Goal: Find specific page/section: Find specific page/section

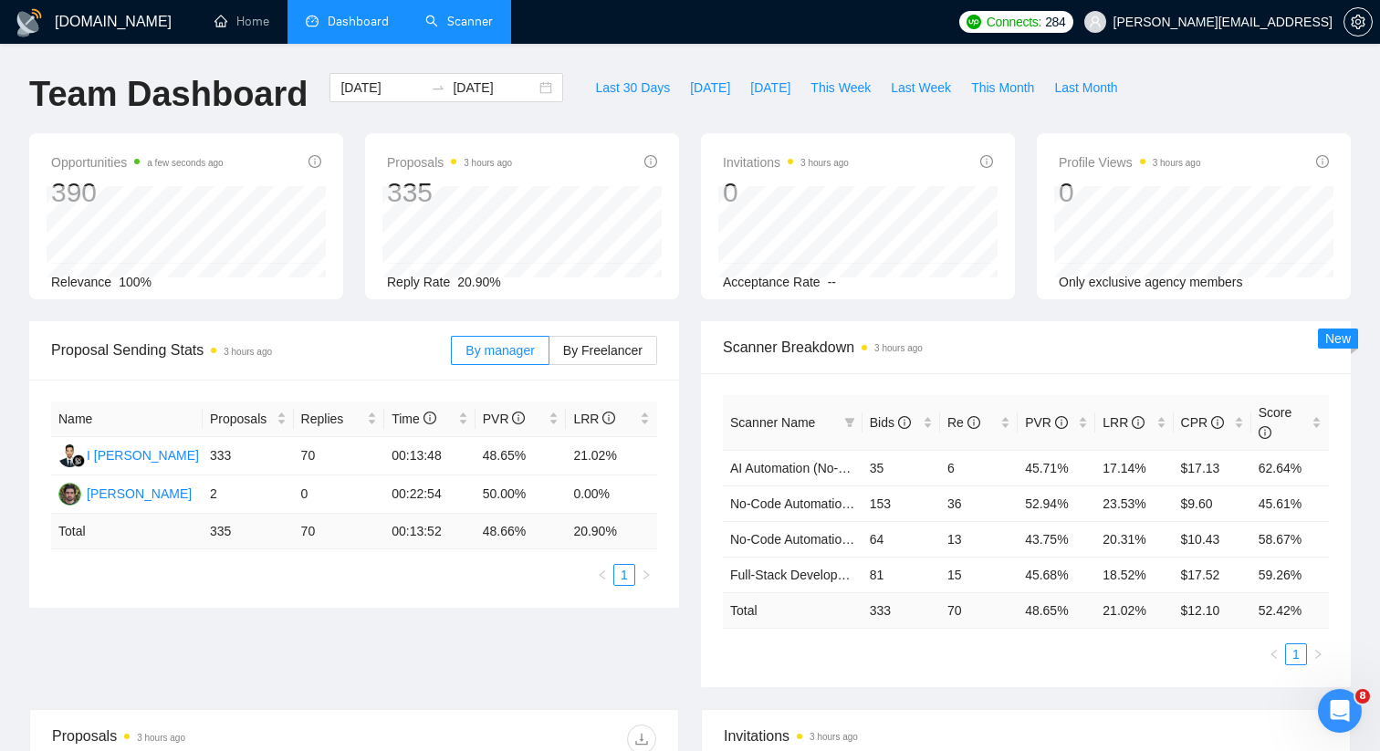
click at [447, 14] on link "Scanner" at bounding box center [459, 22] width 68 height 16
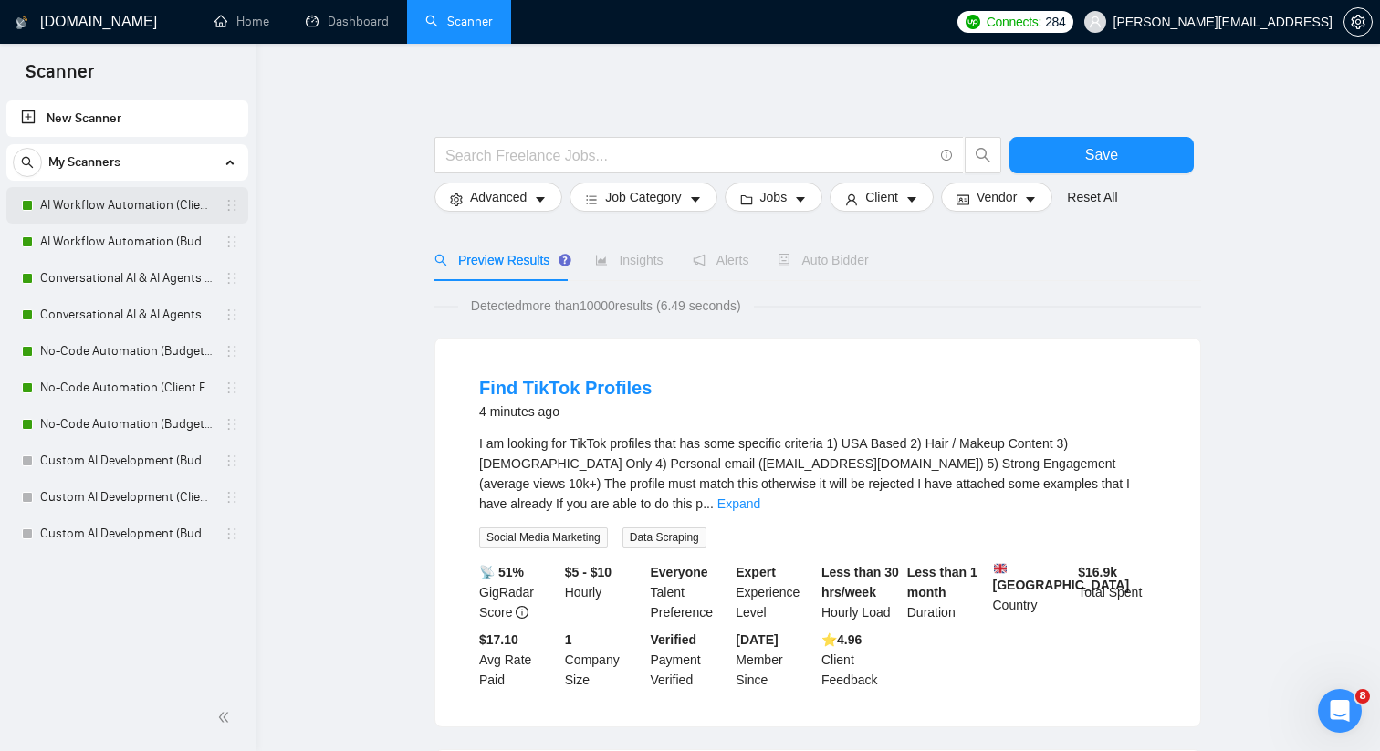
click at [188, 201] on link "AI Workflow Automation (Client Filters)" at bounding box center [126, 205] width 173 height 37
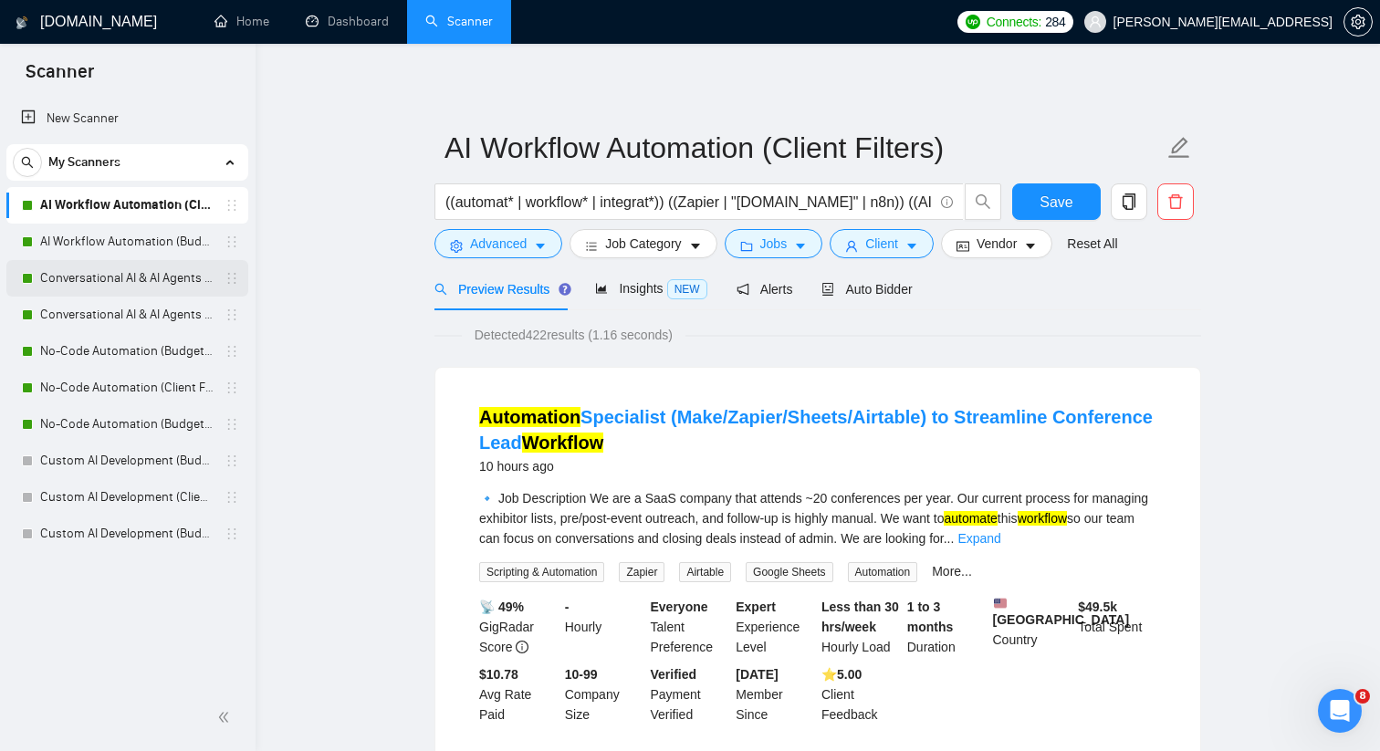
click at [101, 279] on link "Conversational AI & AI Agents (Client Filters)" at bounding box center [126, 278] width 173 height 37
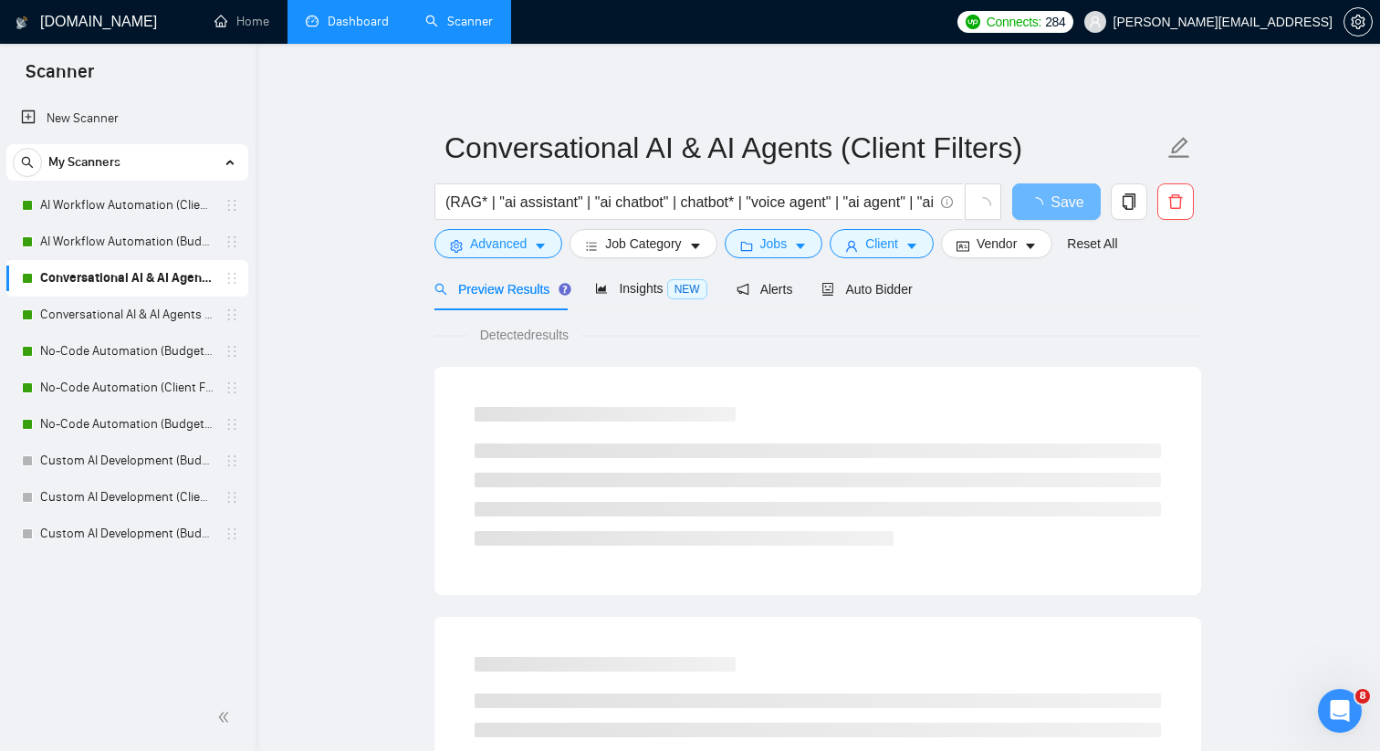
click at [349, 29] on link "Dashboard" at bounding box center [347, 22] width 83 height 16
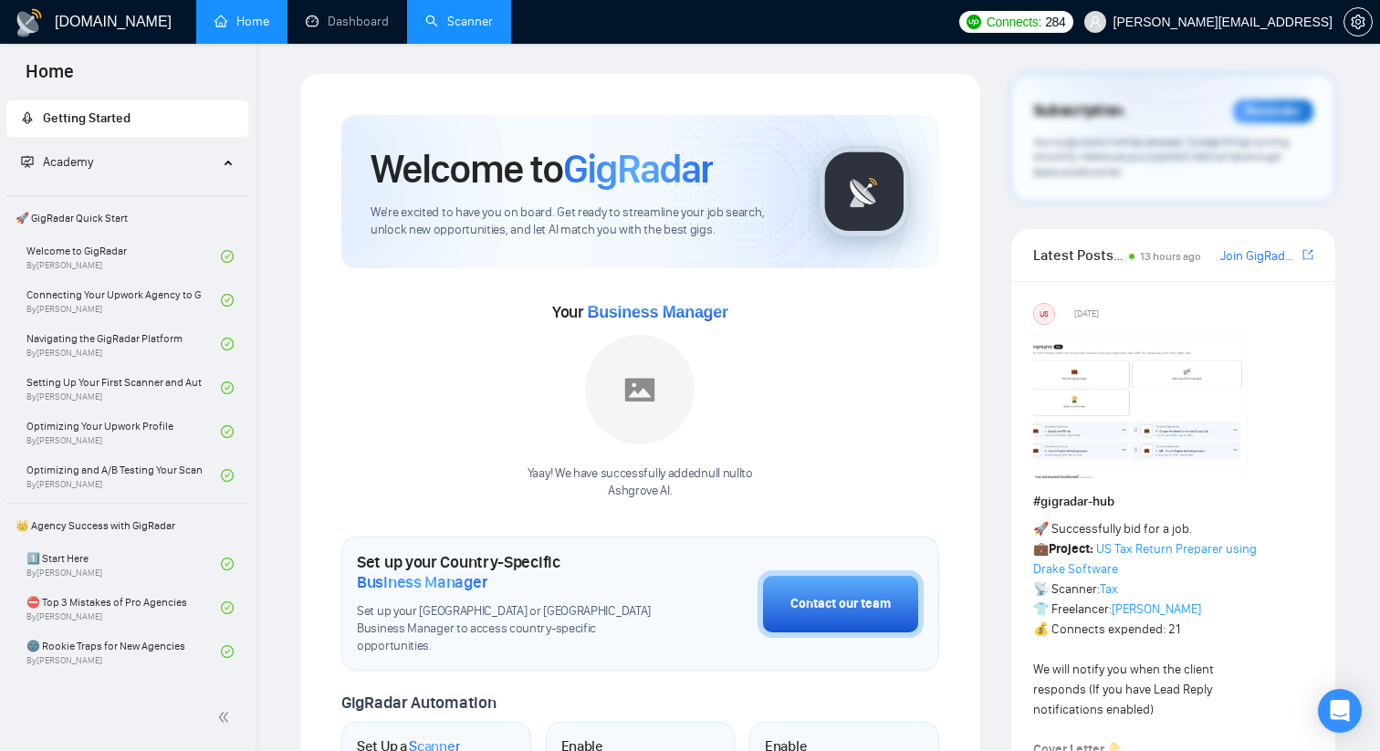
click at [458, 29] on link "Scanner" at bounding box center [459, 22] width 68 height 16
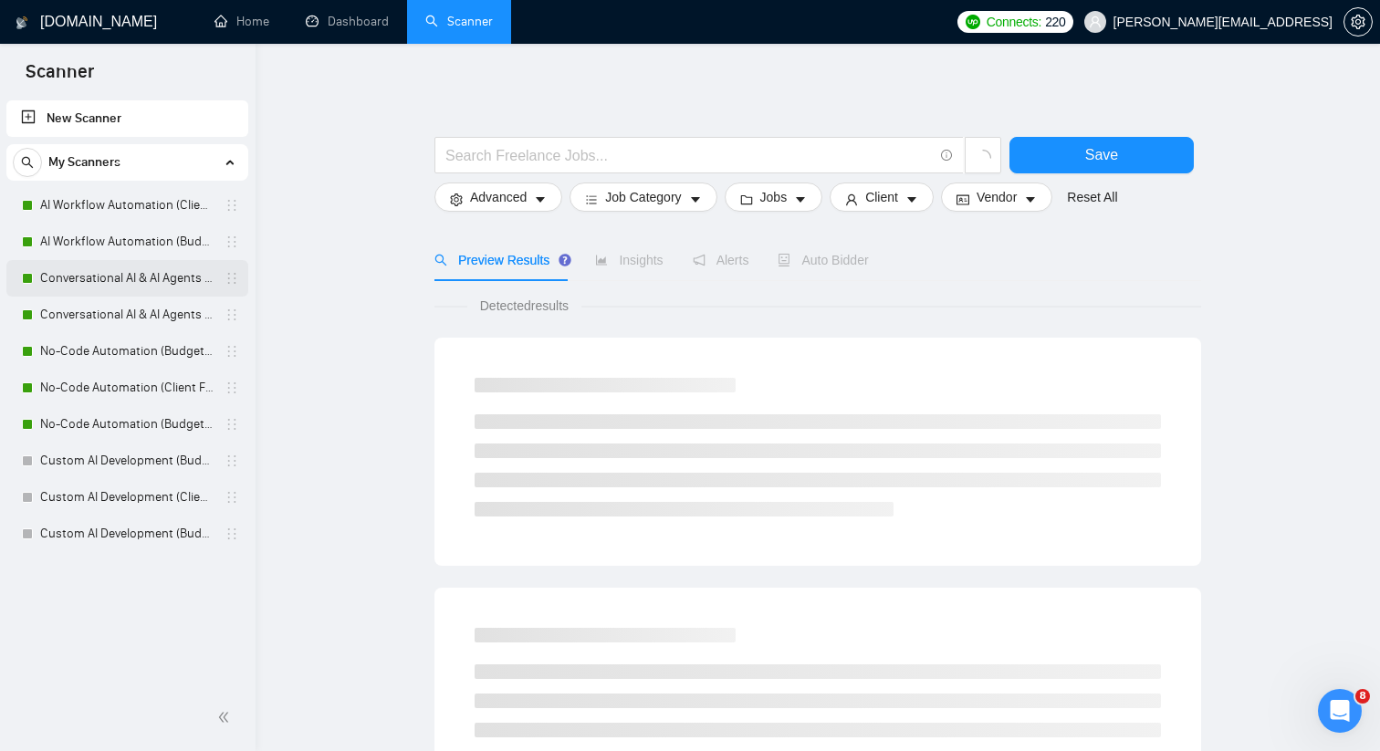
click at [158, 282] on link "Conversational AI & AI Agents (Client Filters)" at bounding box center [126, 278] width 173 height 37
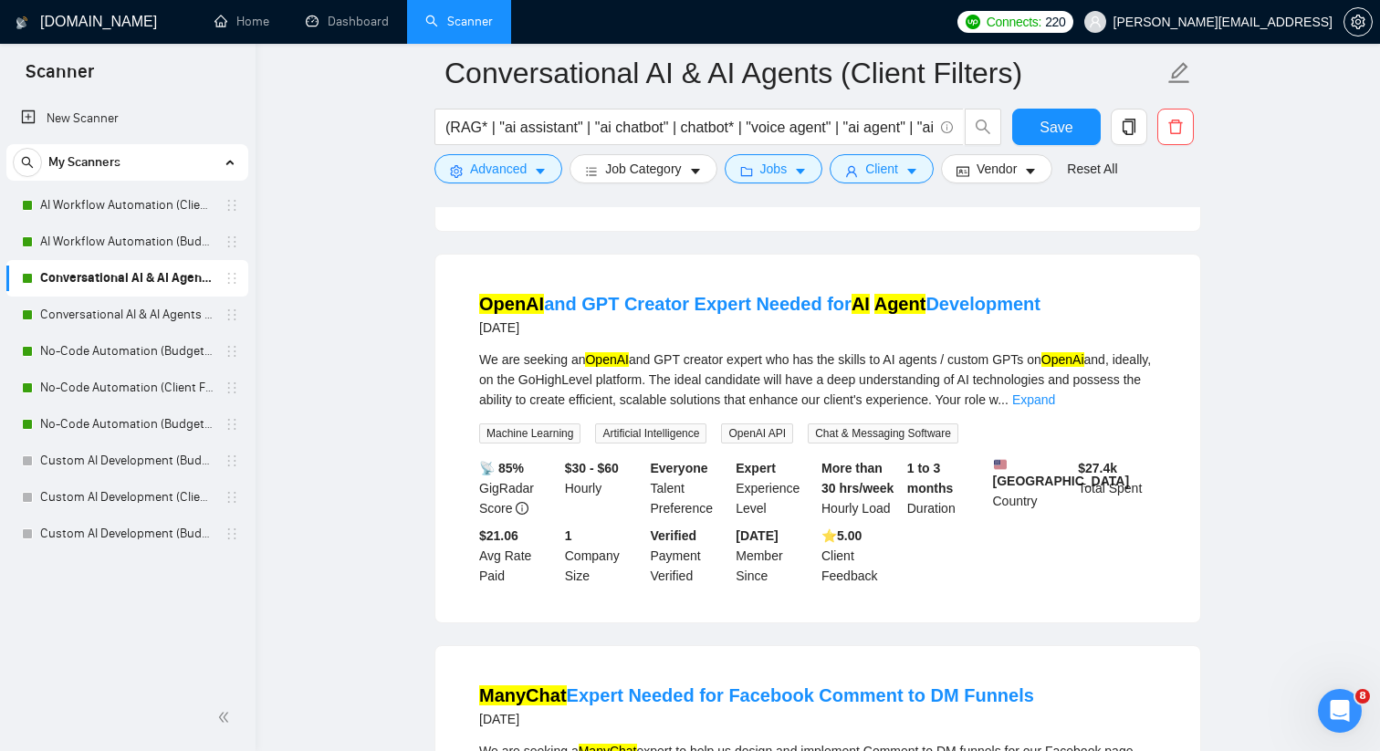
scroll to position [532, 0]
